Goal: Find specific page/section: Find specific page/section

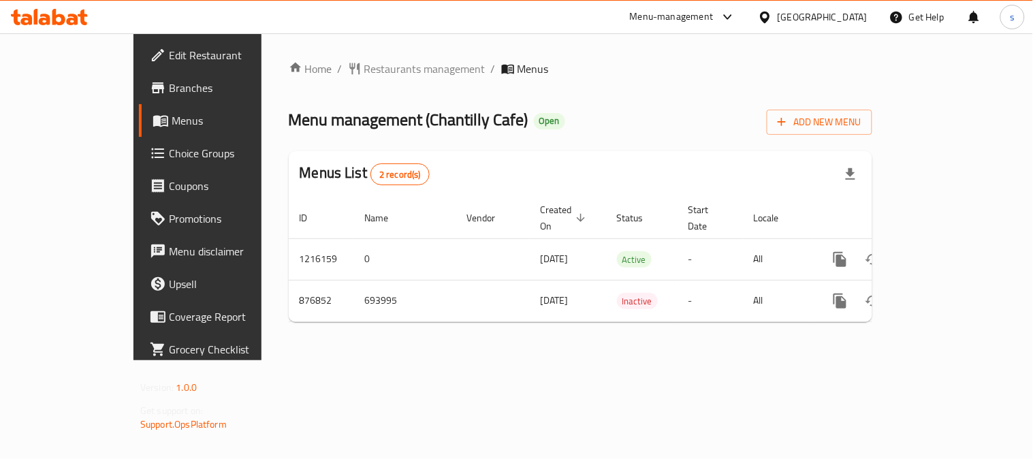
click at [362, 82] on div "Home / Restaurants management / Menus Menu management ( Chantilly Cafe ) Open A…" at bounding box center [581, 197] width 584 height 272
click at [379, 70] on span "Restaurants management" at bounding box center [424, 69] width 121 height 16
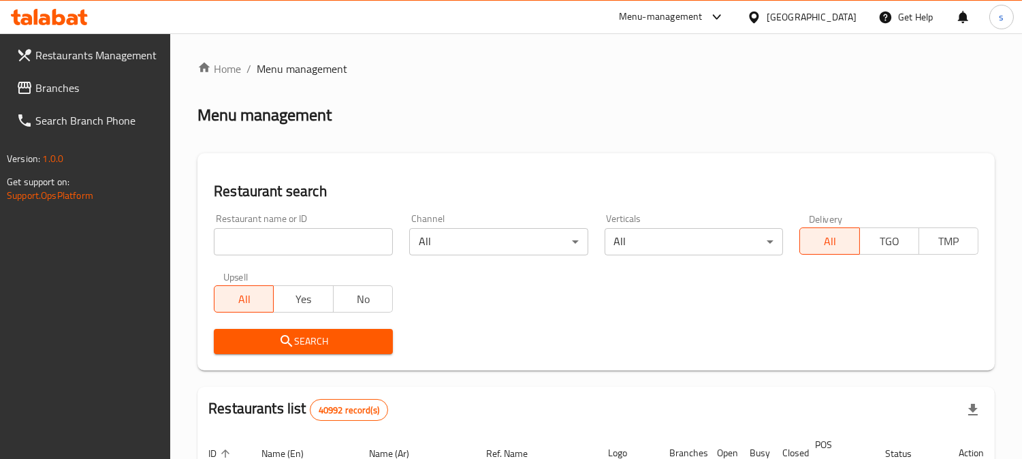
click at [69, 80] on span "Branches" at bounding box center [97, 88] width 125 height 16
